Goal: Task Accomplishment & Management: Manage account settings

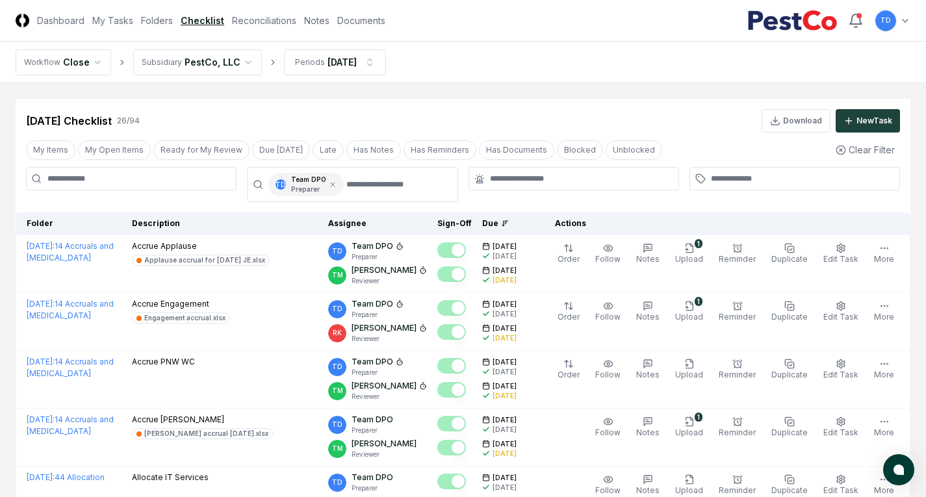
scroll to position [975, 0]
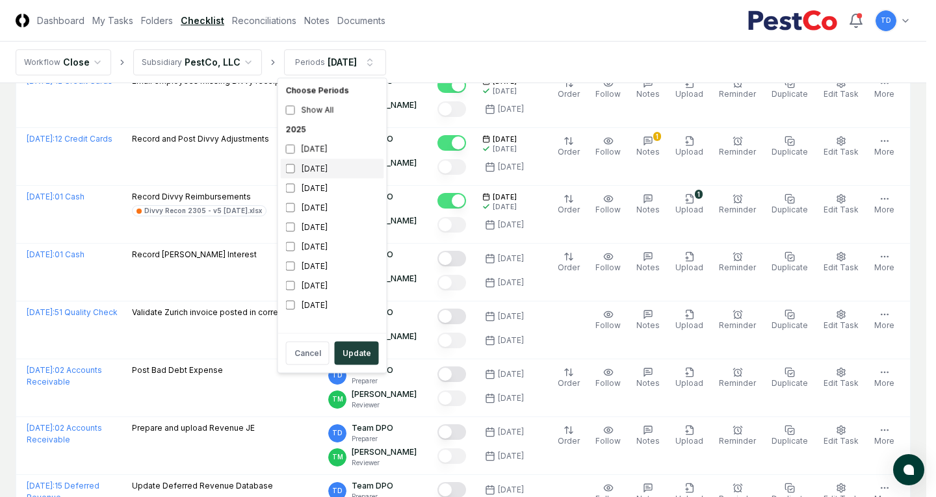
click at [313, 173] on div "[DATE]" at bounding box center [332, 169] width 103 height 20
click at [311, 185] on div "[DATE]" at bounding box center [332, 189] width 103 height 20
click at [345, 356] on button "Update" at bounding box center [357, 353] width 44 height 23
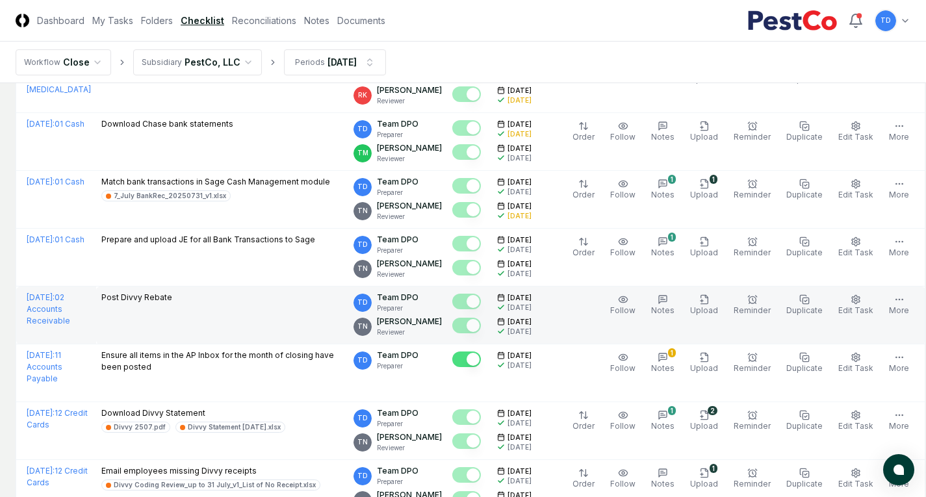
scroll to position [715, 0]
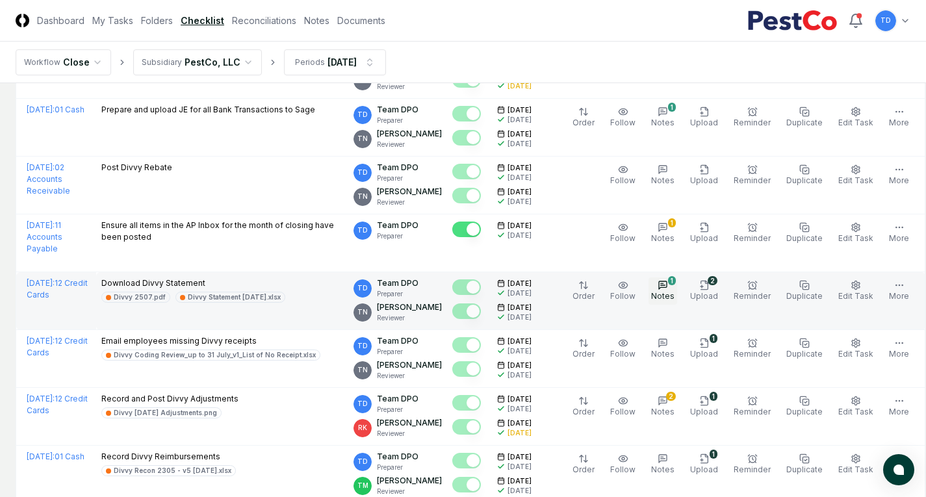
click at [651, 294] on span "Notes" at bounding box center [662, 296] width 23 height 10
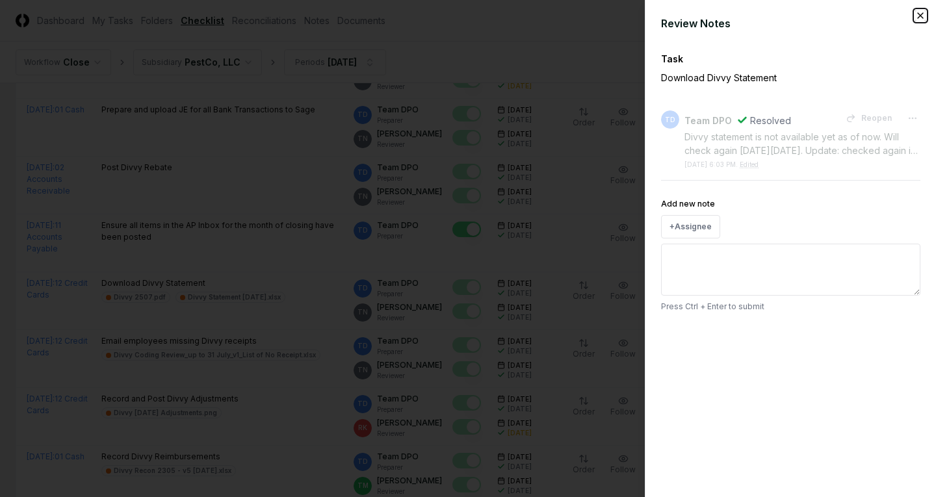
click at [921, 16] on icon "button" at bounding box center [920, 15] width 10 height 10
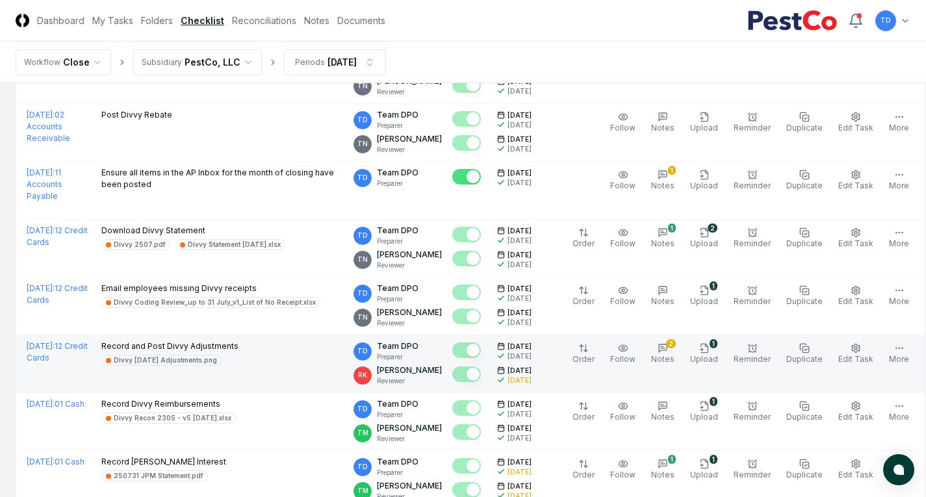
scroll to position [780, 0]
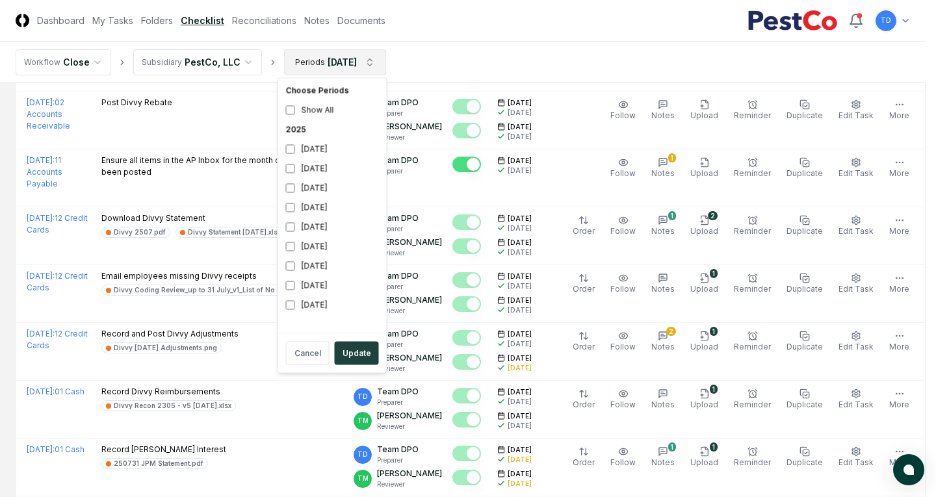
click at [350, 58] on html "CloseCore Dashboard My Tasks Folders Checklist Reconciliations Notes Documents …" at bounding box center [468, 245] width 936 height 2051
click at [329, 169] on div "[DATE]" at bounding box center [332, 169] width 103 height 20
click at [322, 189] on div "[DATE]" at bounding box center [332, 189] width 103 height 20
click at [350, 352] on button "Update" at bounding box center [357, 353] width 44 height 23
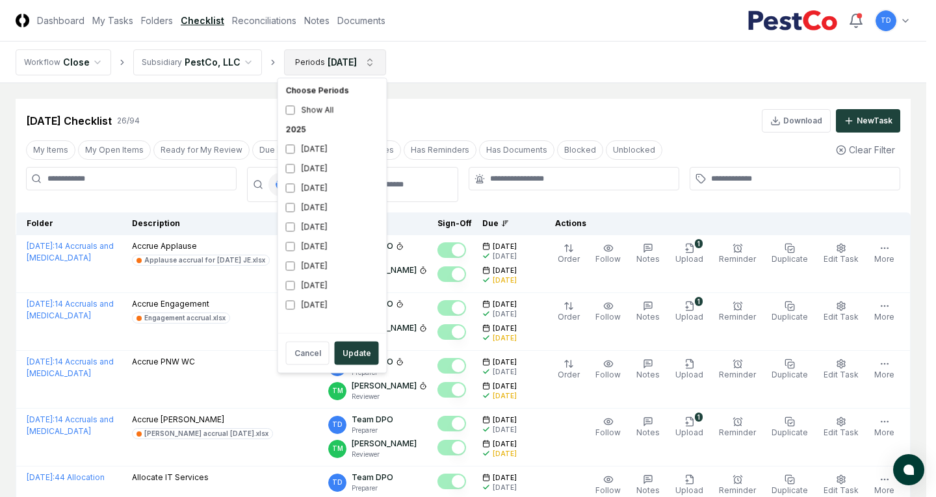
click at [317, 173] on div "[DATE]" at bounding box center [332, 169] width 103 height 20
click at [315, 190] on div "[DATE]" at bounding box center [332, 189] width 103 height 20
click at [356, 350] on button "Update" at bounding box center [357, 353] width 44 height 23
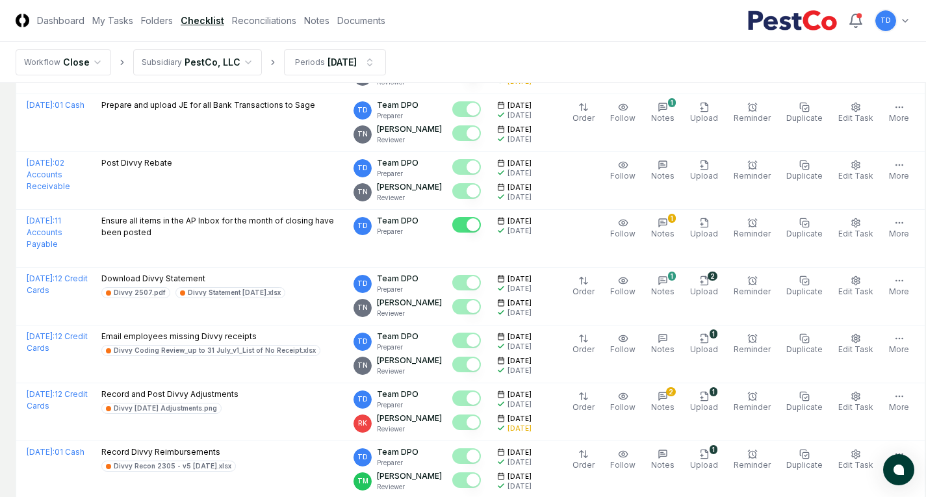
scroll to position [722, 0]
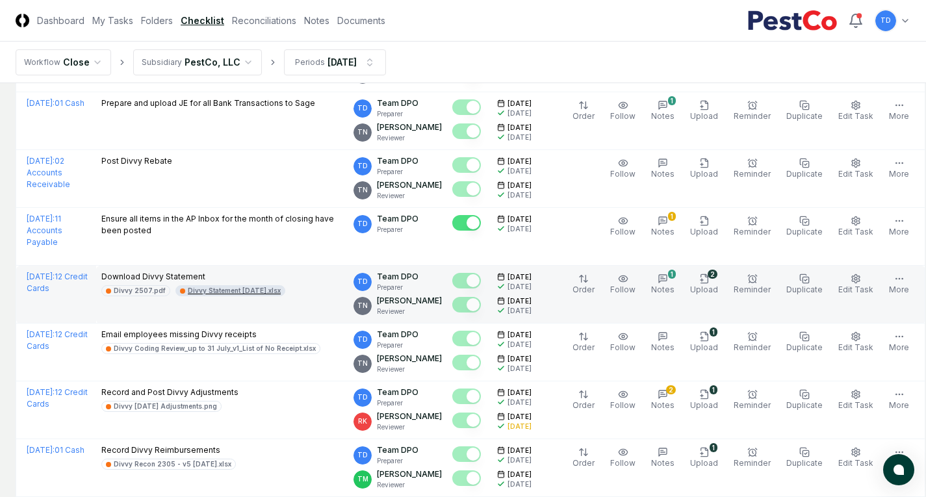
click at [213, 289] on div "Divvy Statement [DATE].xlsx" at bounding box center [234, 291] width 93 height 10
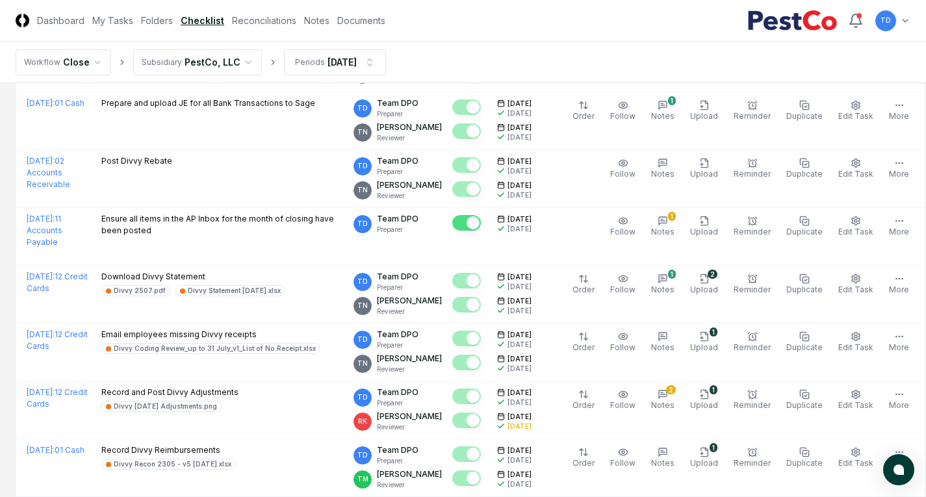
click at [612, 68] on nav "Workflow Close Subsidiary PestCo, LLC Periods [DATE]" at bounding box center [463, 63] width 926 height 42
click at [341, 57] on html "CloseCore Dashboard My Tasks Folders Checklist Reconciliations Notes Documents …" at bounding box center [463, 303] width 926 height 2051
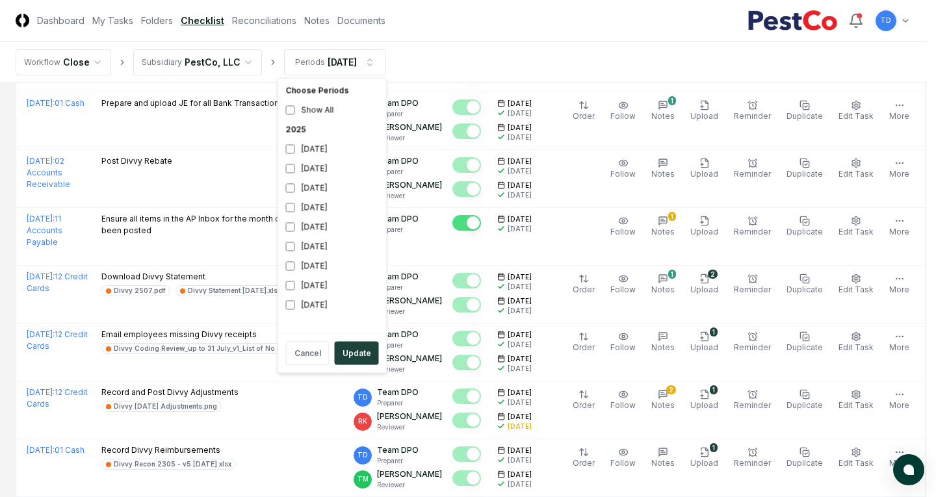
click at [342, 65] on html "CloseCore Dashboard My Tasks Folders Checklist Reconciliations Notes Documents …" at bounding box center [468, 303] width 936 height 2051
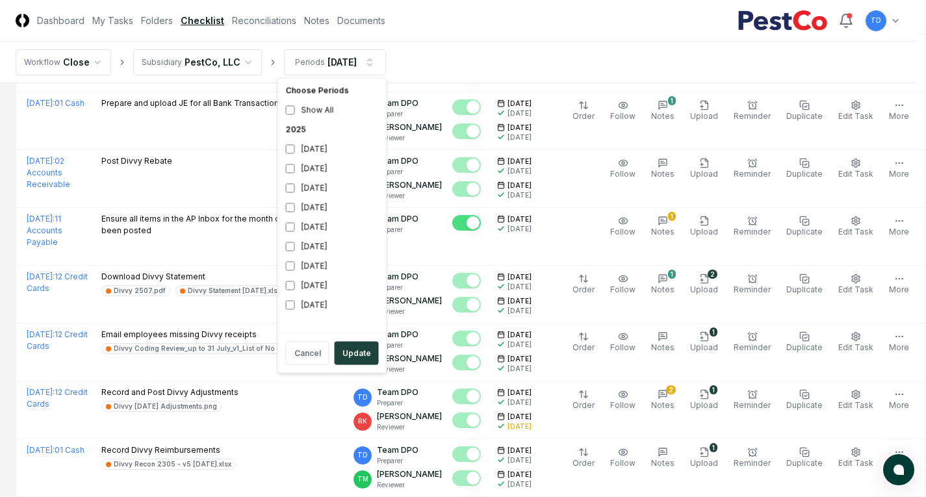
click at [343, 65] on html "CloseCore Dashboard My Tasks Folders Checklist Reconciliations Notes Documents …" at bounding box center [463, 303] width 926 height 2051
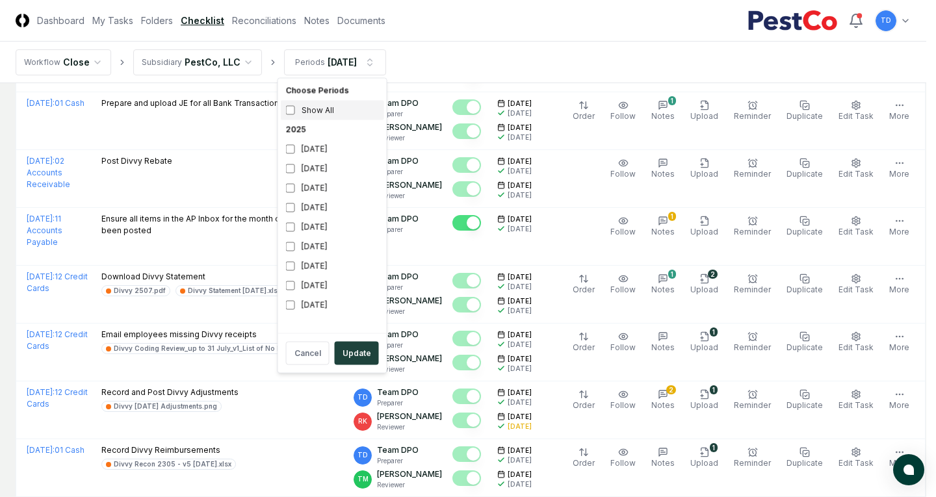
click at [330, 116] on div "Show All" at bounding box center [332, 111] width 103 height 20
click at [334, 113] on div "Show All" at bounding box center [332, 111] width 103 height 20
click at [330, 153] on div "[DATE]" at bounding box center [332, 150] width 103 height 20
click at [330, 171] on div "[DATE]" at bounding box center [332, 169] width 103 height 20
click at [356, 359] on button "Update" at bounding box center [357, 353] width 44 height 23
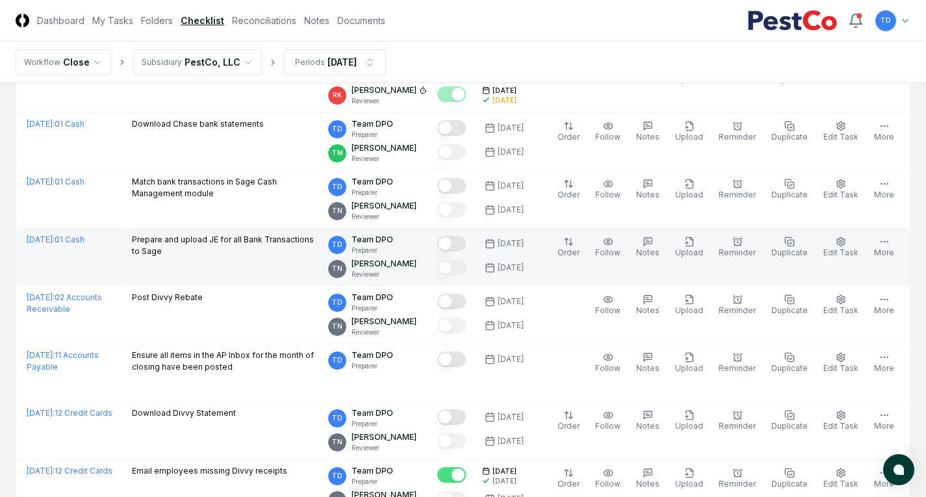
scroll to position [650, 0]
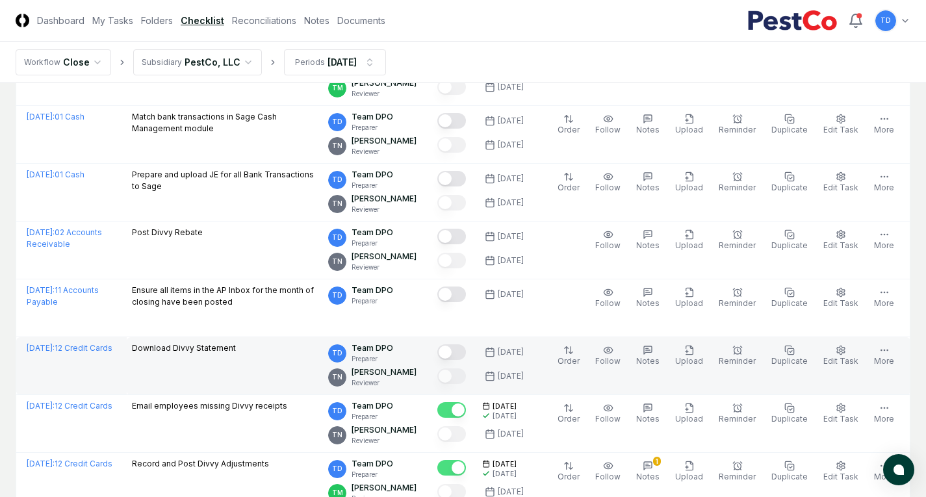
click at [462, 347] on button "Mark complete" at bounding box center [452, 353] width 29 height 16
click at [704, 347] on button "Upload" at bounding box center [689, 356] width 33 height 27
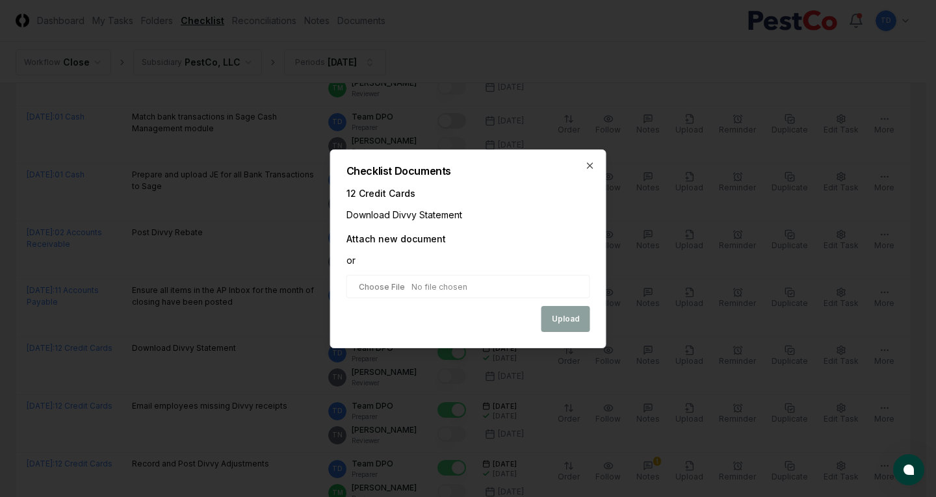
click at [442, 290] on input "file" at bounding box center [469, 286] width 244 height 23
type input "**********"
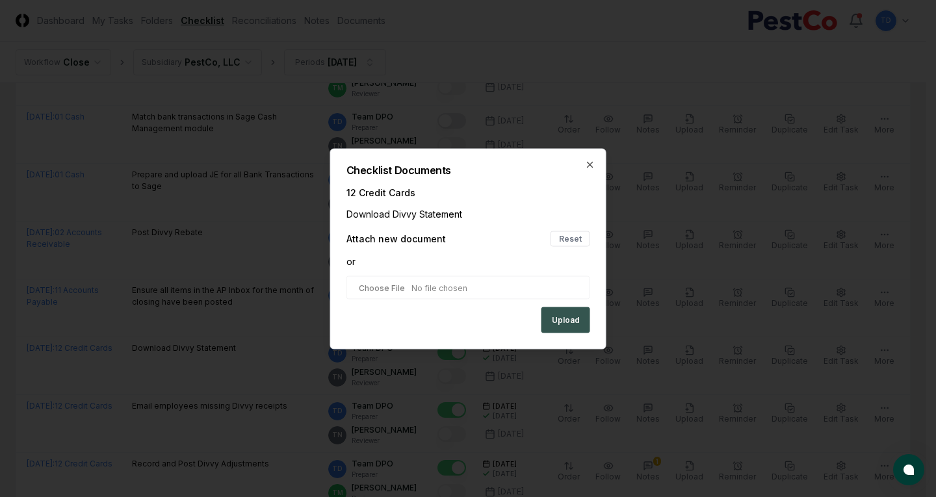
click at [577, 326] on button "Upload" at bounding box center [566, 320] width 49 height 26
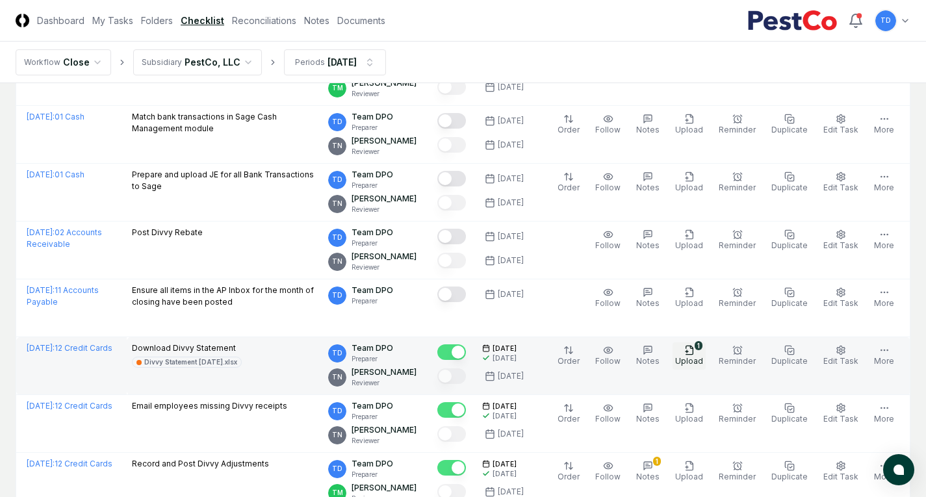
click at [703, 350] on button "1 Upload" at bounding box center [689, 356] width 33 height 27
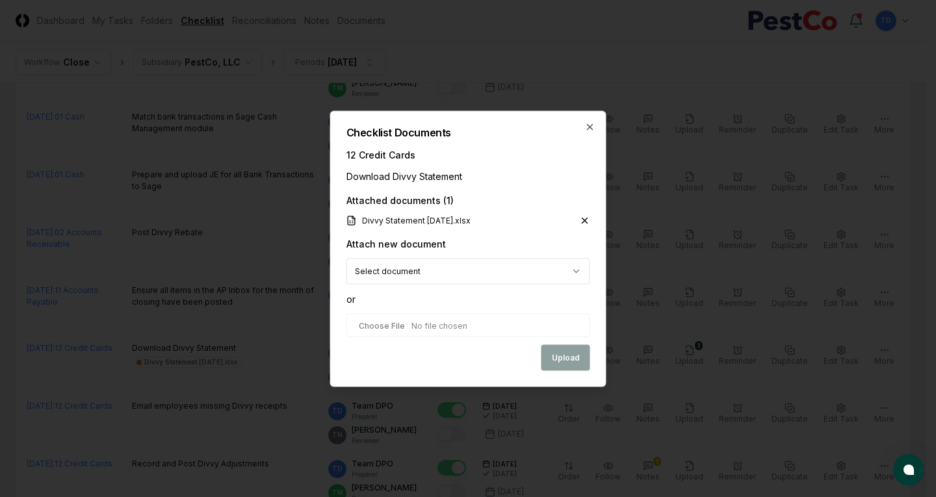
click at [527, 323] on input "file" at bounding box center [469, 324] width 244 height 23
type input "**********"
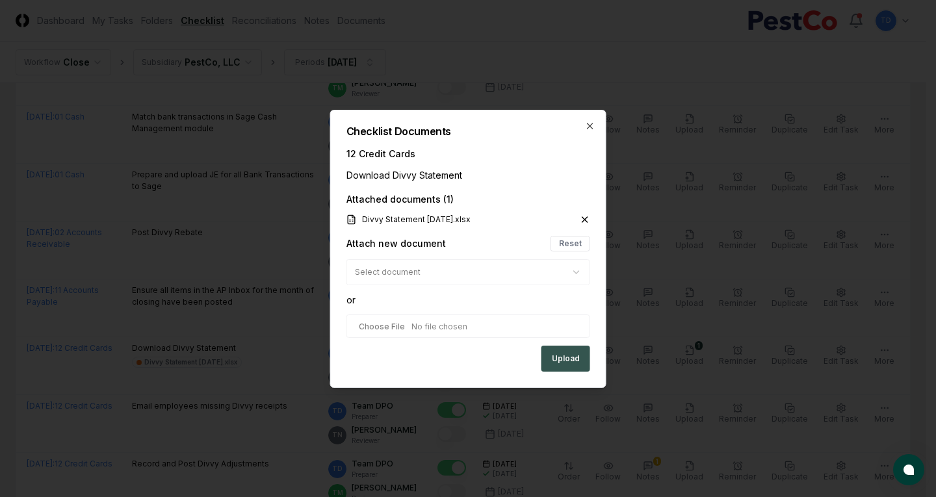
click at [562, 368] on button "Upload" at bounding box center [566, 359] width 49 height 26
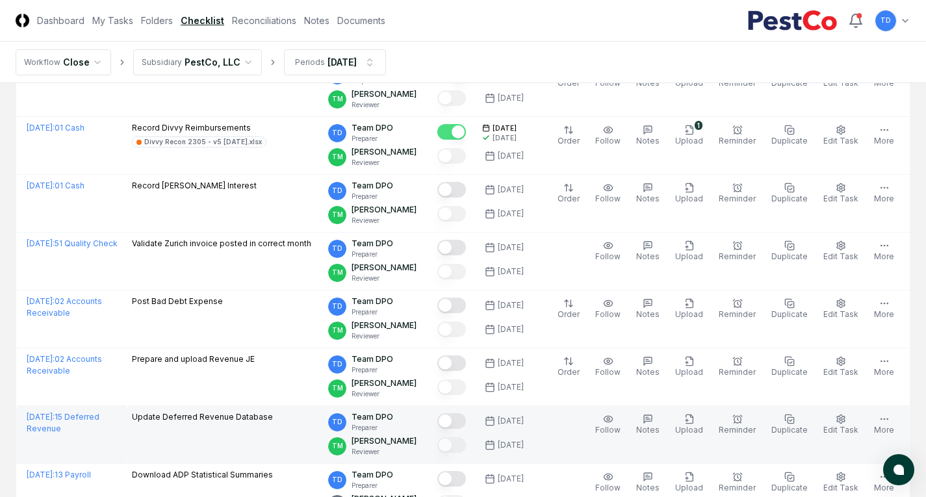
scroll to position [1040, 0]
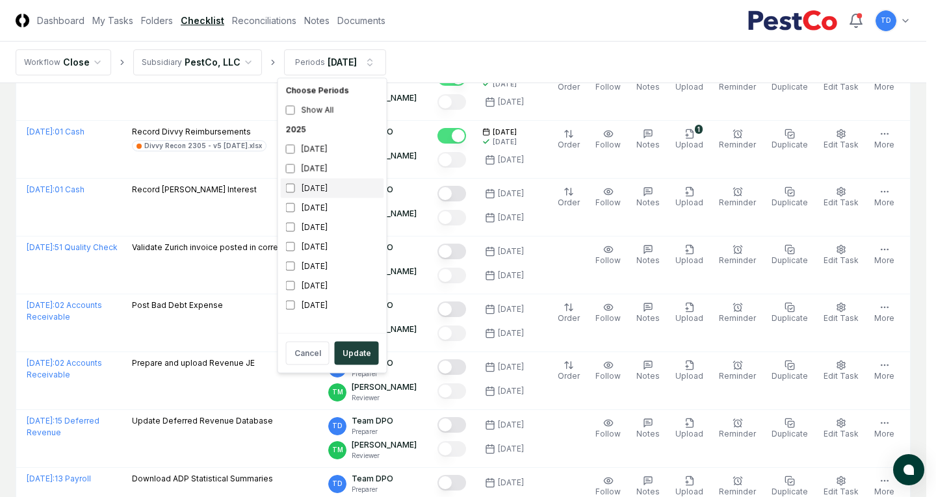
click at [314, 198] on div "[DATE]" at bounding box center [332, 189] width 103 height 20
click at [319, 166] on div "[DATE]" at bounding box center [332, 169] width 103 height 20
click at [355, 350] on button "Update" at bounding box center [357, 353] width 44 height 23
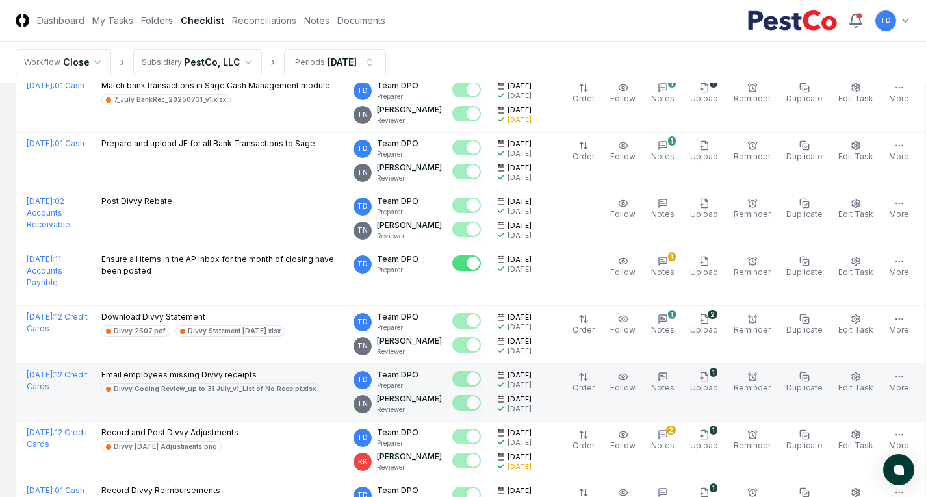
scroll to position [650, 0]
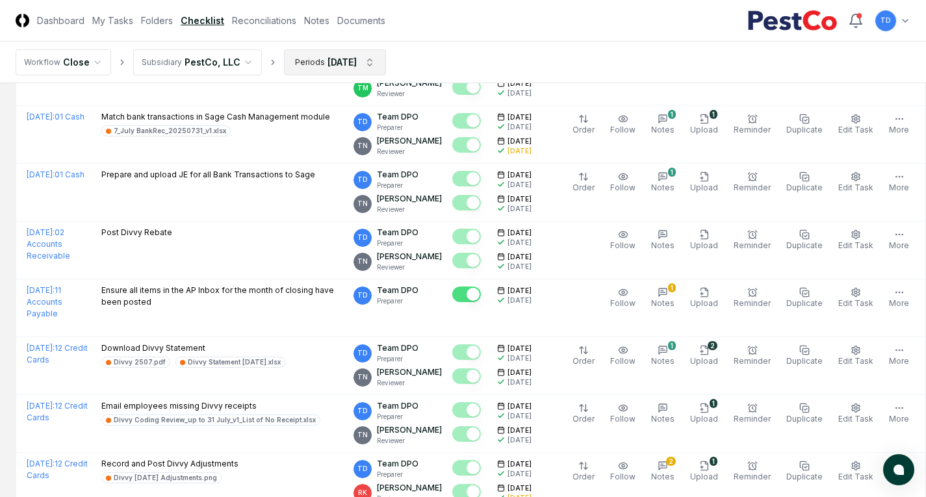
click at [343, 66] on html "CloseCore Dashboard My Tasks Folders Checklist Reconciliations Notes Documents …" at bounding box center [463, 375] width 926 height 2051
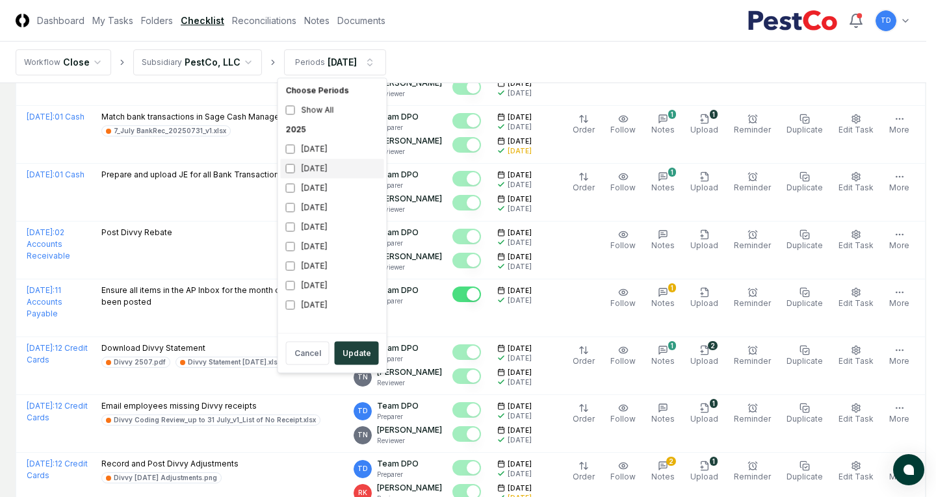
click at [326, 162] on div "[DATE]" at bounding box center [332, 169] width 103 height 20
click at [321, 189] on div "[DATE]" at bounding box center [332, 189] width 103 height 20
click at [356, 361] on button "Update" at bounding box center [357, 353] width 44 height 23
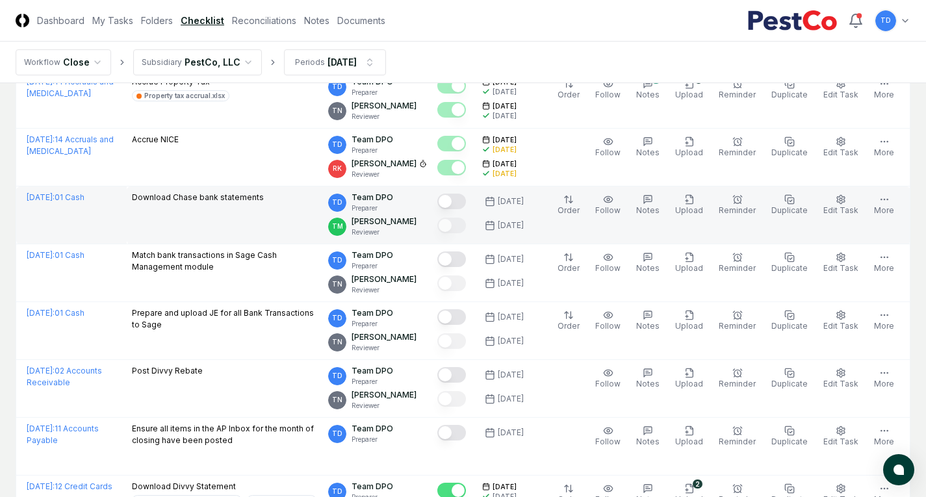
scroll to position [585, 0]
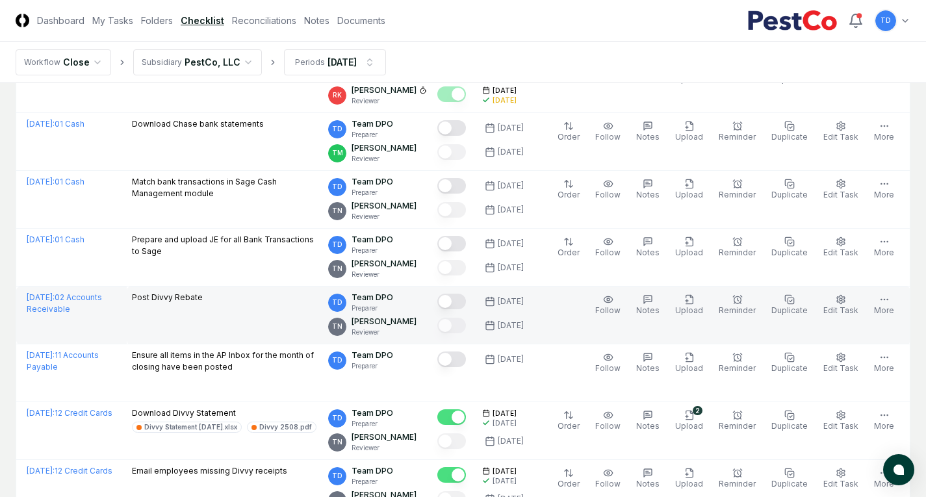
click at [466, 294] on button "Mark complete" at bounding box center [452, 302] width 29 height 16
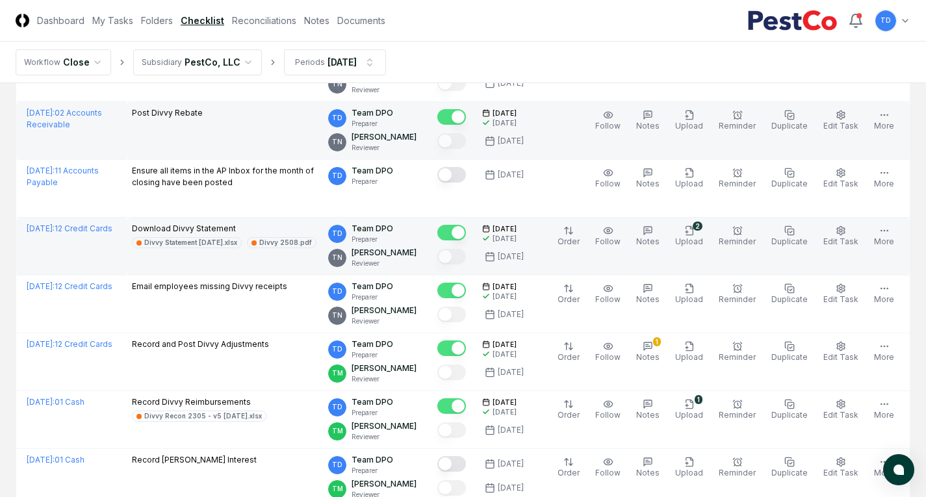
scroll to position [780, 0]
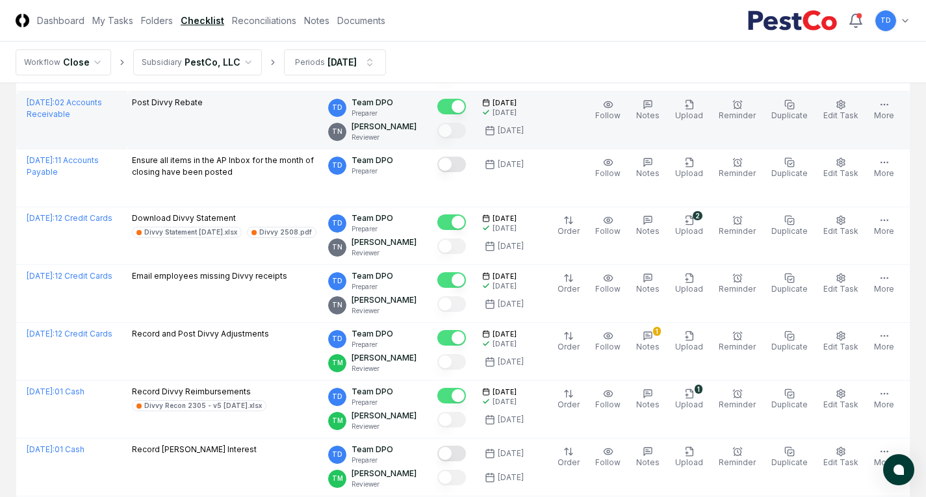
click at [918, 190] on main "Cancel Reassign [DATE] Checklist 26 / 94 Download New Task My Items My Open Ite…" at bounding box center [463, 139] width 926 height 1672
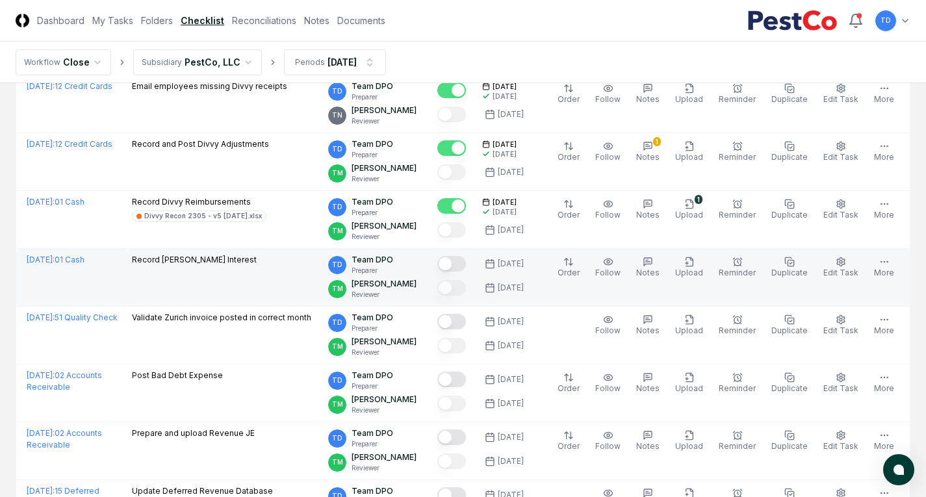
scroll to position [975, 0]
